Goal: Task Accomplishment & Management: Use online tool/utility

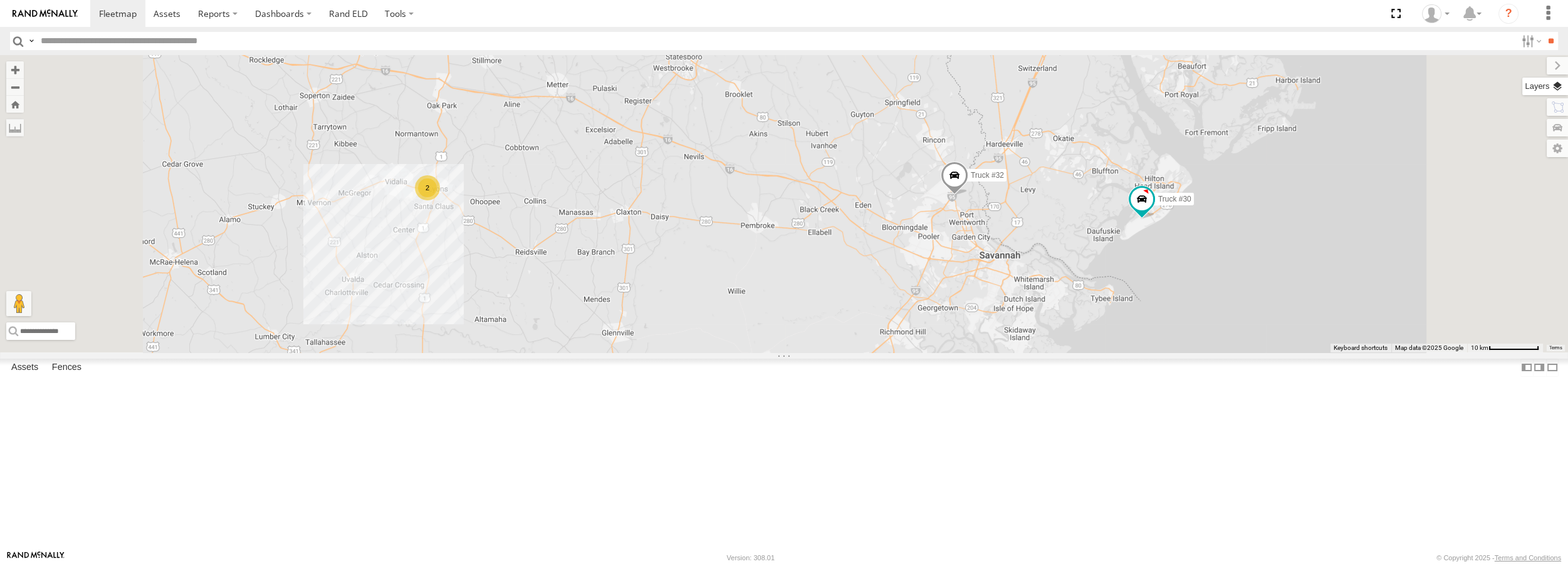
click at [1522, 86] on label at bounding box center [1544, 86] width 45 height 17
click at [0, 0] on div "Basemaps Roadmap Terrain Satellite Night" at bounding box center [0, 0] width 0 height 0
click at [0, 0] on label at bounding box center [0, 0] width 0 height 0
click at [0, 0] on span "Satellite + Roadmap" at bounding box center [0, 0] width 0 height 0
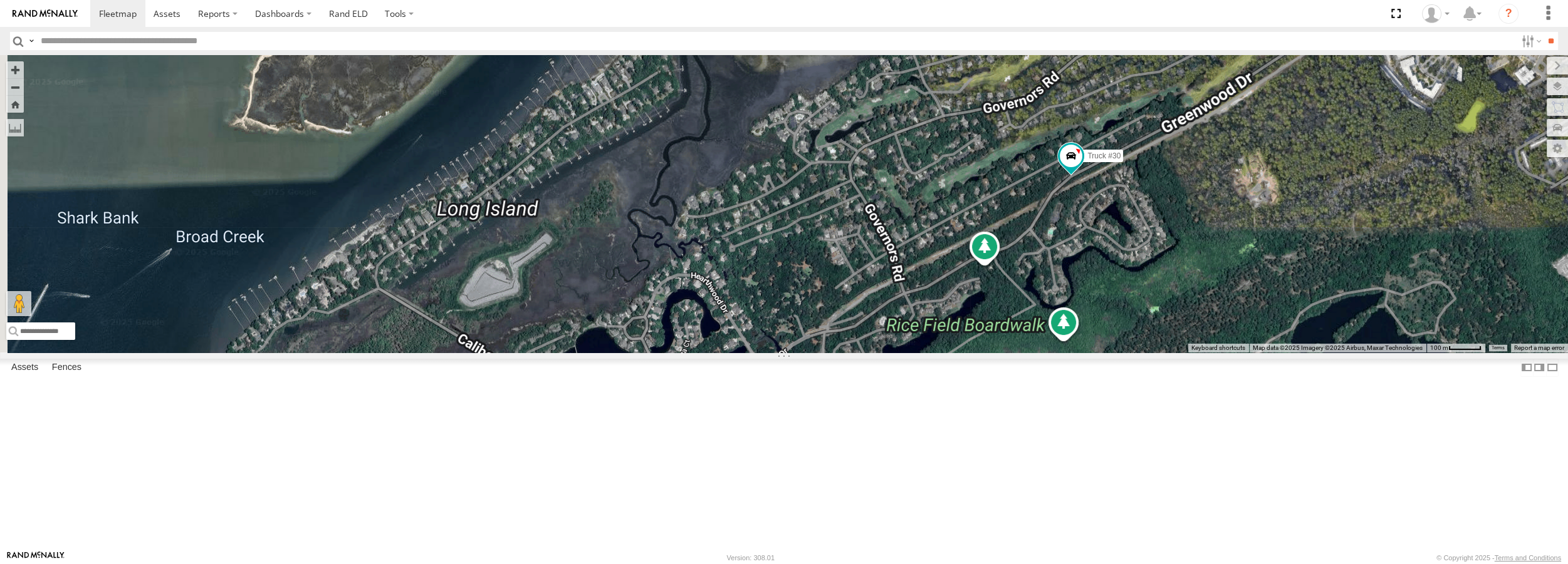
drag, startPoint x: 1078, startPoint y: 67, endPoint x: 954, endPoint y: 364, distance: 321.8
click at [1546, 67] on label at bounding box center [1557, 65] width 21 height 17
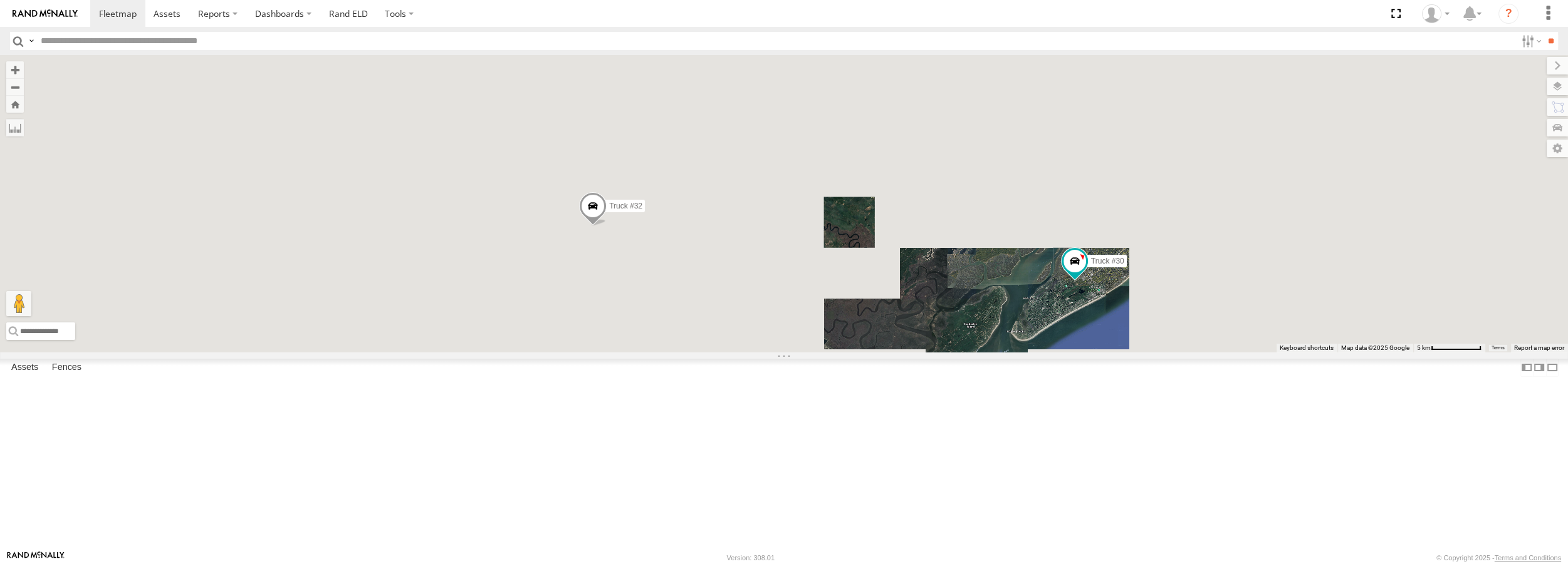
drag, startPoint x: 930, startPoint y: 180, endPoint x: 850, endPoint y: 369, distance: 205.2
click at [850, 352] on div "Truck #30 Truck #32" at bounding box center [784, 203] width 1568 height 297
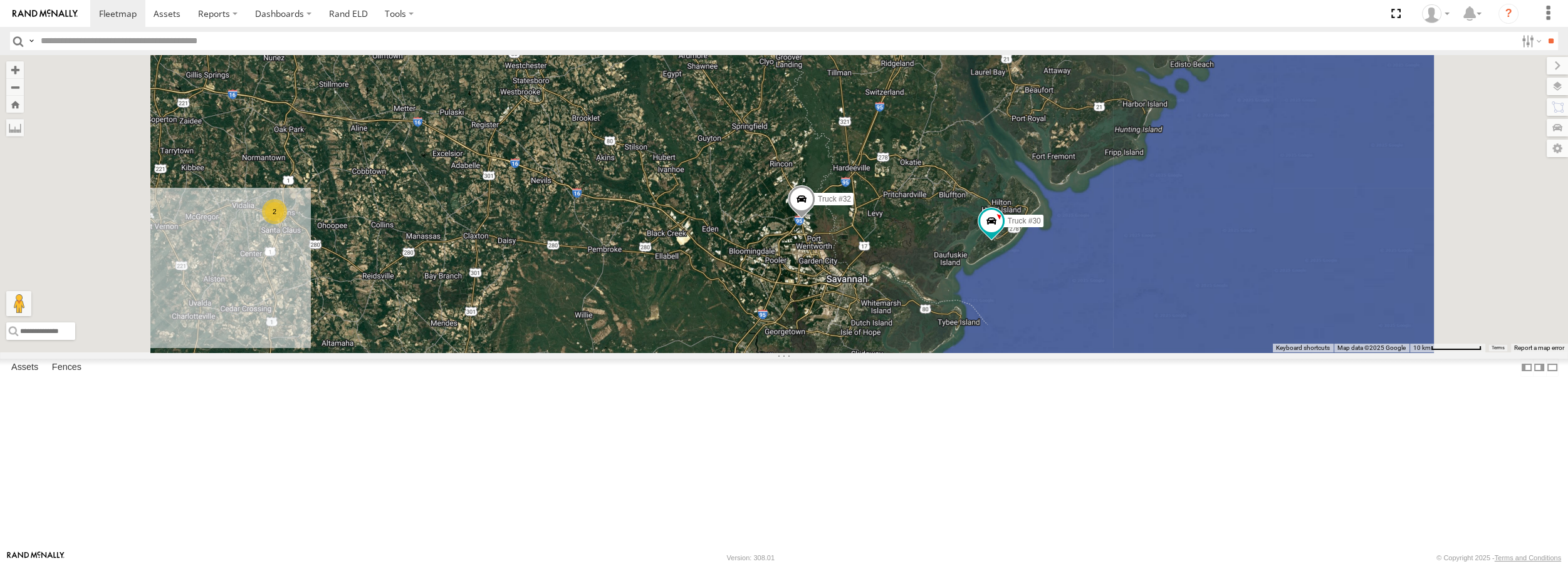
click at [787, 220] on span at bounding box center [801, 202] width 28 height 34
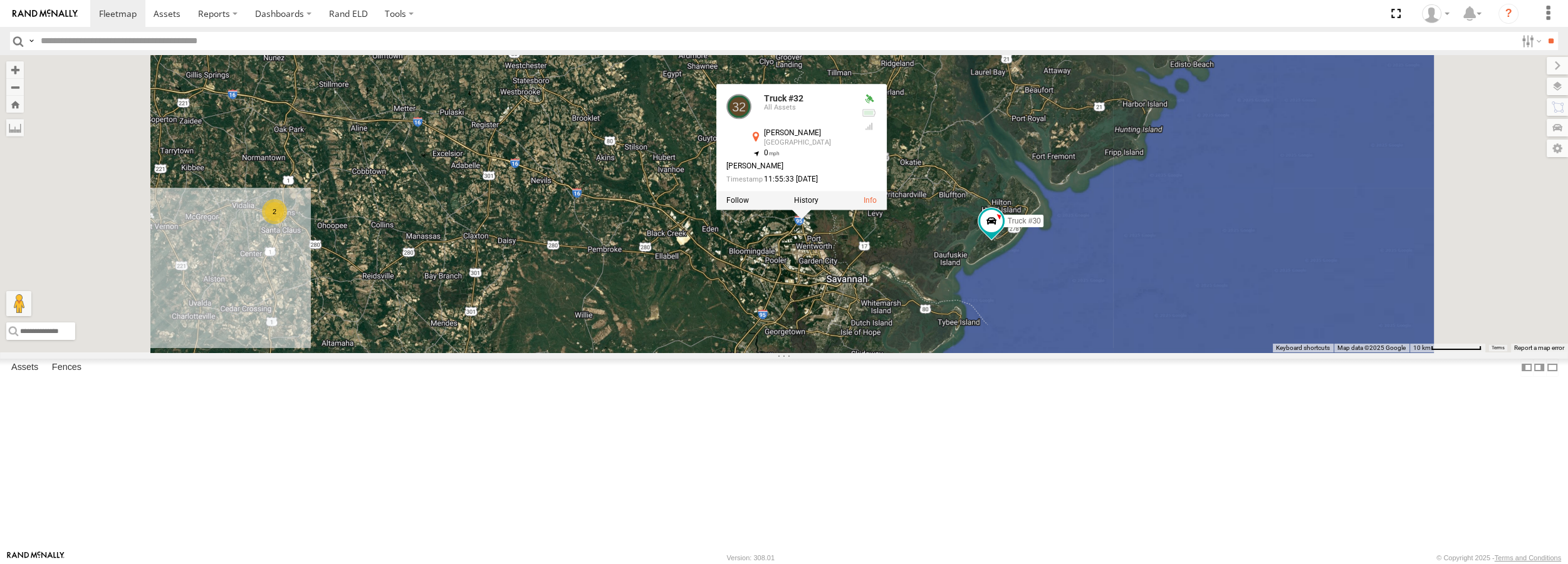
click at [443, 322] on div "Truck #30 Truck #32 2 Truck #32 All Assets [PERSON_NAME] [GEOGRAPHIC_DATA][PERS…" at bounding box center [784, 203] width 1568 height 297
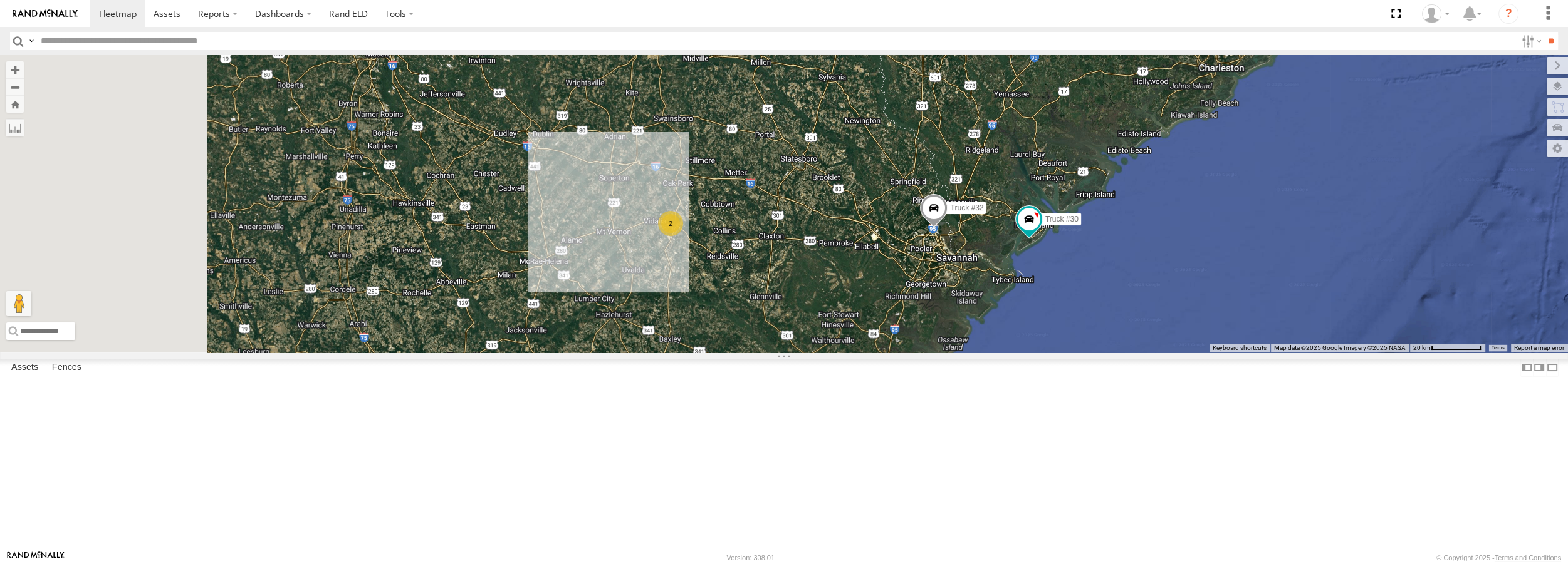
drag, startPoint x: 457, startPoint y: 350, endPoint x: 603, endPoint y: 352, distance: 146.0
click at [603, 352] on div "Truck #30 Truck #32 2" at bounding box center [784, 203] width 1568 height 297
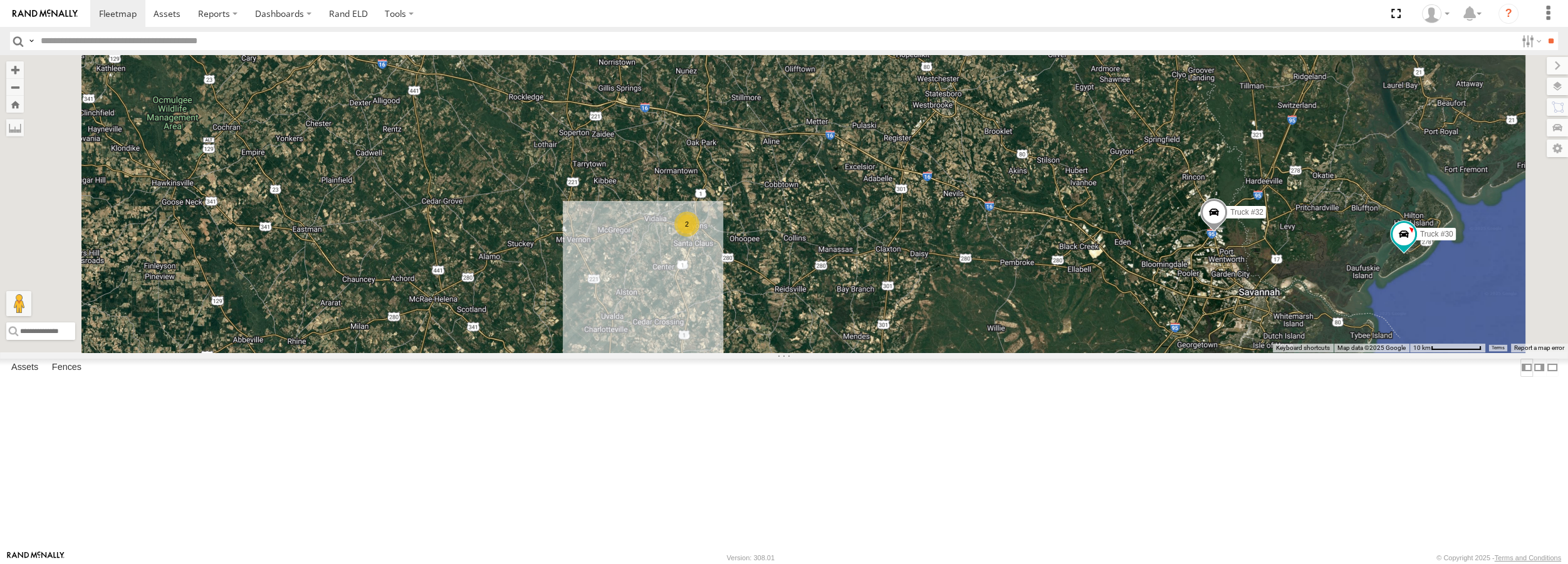
click at [1529, 377] on label at bounding box center [1526, 368] width 12 height 18
click at [1533, 377] on label at bounding box center [1539, 368] width 12 height 18
click at [1527, 377] on label at bounding box center [1526, 368] width 12 height 18
